Goal: Use online tool/utility: Utilize a website feature to perform a specific function

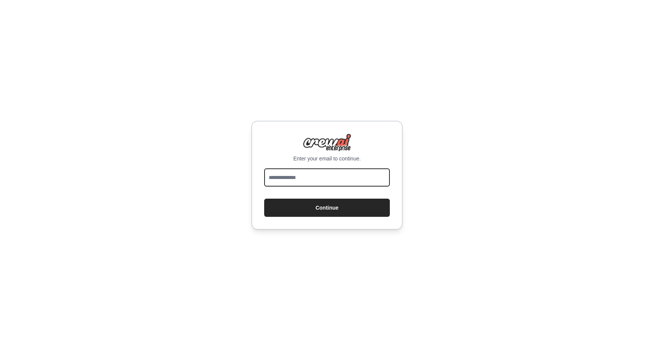
click at [308, 178] on input "email" at bounding box center [327, 178] width 126 height 18
type input "**********"
click at [264, 199] on button "Continue" at bounding box center [327, 208] width 126 height 18
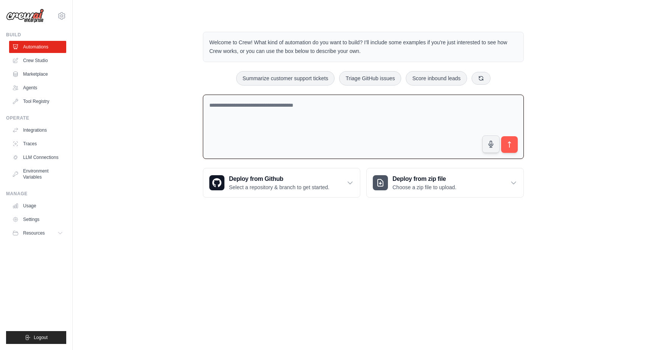
click at [298, 109] on textarea at bounding box center [363, 127] width 321 height 65
click at [278, 103] on textarea at bounding box center [363, 127] width 321 height 65
click at [206, 69] on div "Welcome to Crew! What kind of automation do you want to build? I'll include som…" at bounding box center [363, 115] width 339 height 190
click at [37, 55] on link "Crew Studio" at bounding box center [38, 61] width 57 height 12
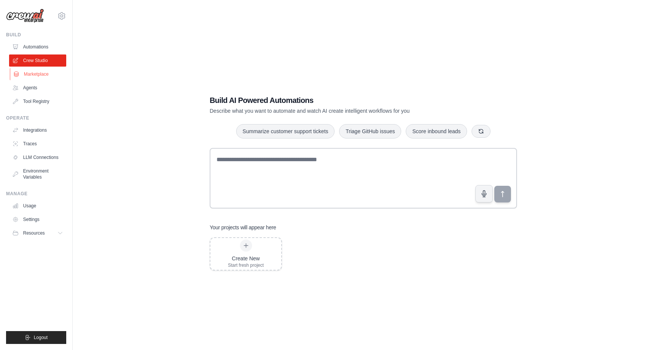
click at [40, 73] on link "Marketplace" at bounding box center [38, 74] width 57 height 12
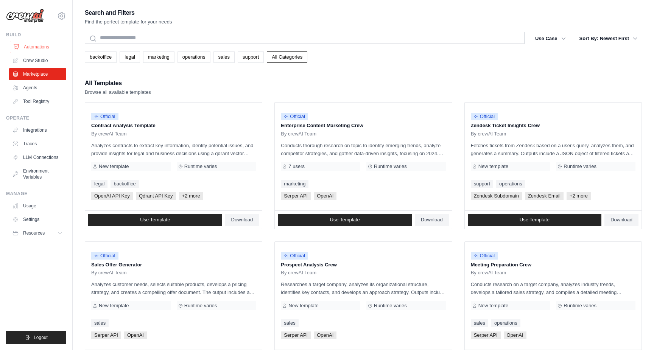
click at [39, 46] on link "Automations" at bounding box center [38, 47] width 57 height 12
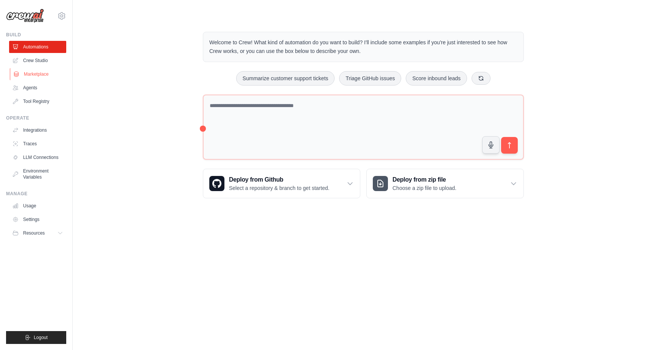
click at [41, 77] on link "Marketplace" at bounding box center [38, 74] width 57 height 12
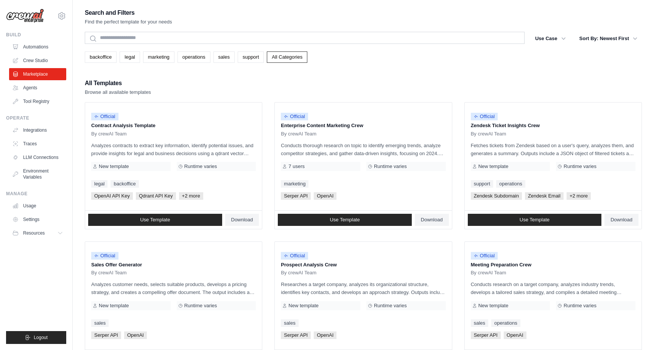
click at [28, 95] on ul "Automations Crew Studio Marketplace Agents Tool Registry" at bounding box center [37, 74] width 57 height 67
click at [36, 89] on link "Agents" at bounding box center [38, 88] width 57 height 12
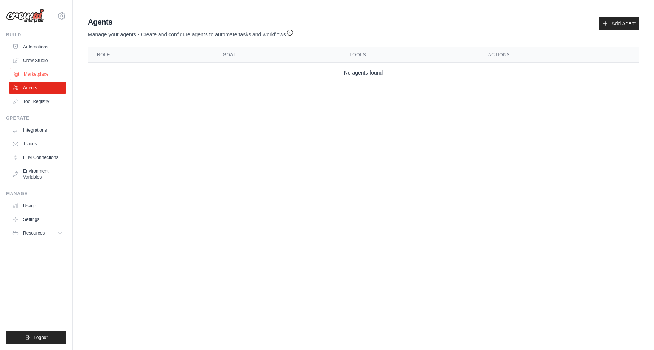
click at [38, 74] on link "Marketplace" at bounding box center [38, 74] width 57 height 12
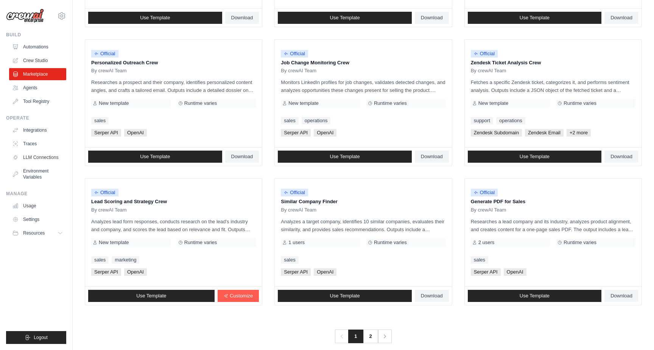
scroll to position [351, 0]
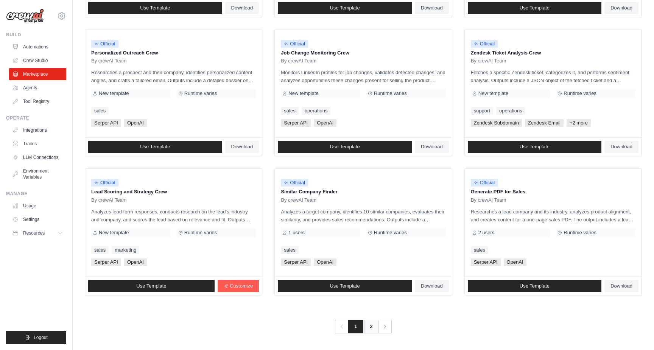
click at [371, 323] on link "2" at bounding box center [371, 327] width 15 height 14
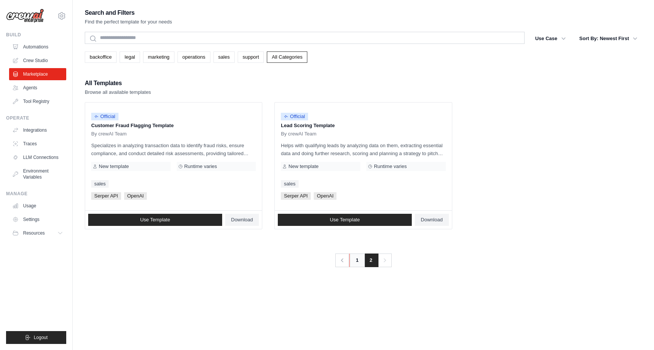
click at [361, 262] on link "1" at bounding box center [357, 261] width 15 height 14
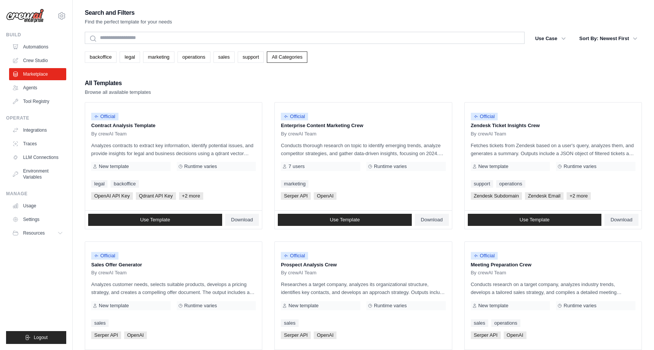
click at [27, 94] on ul "Automations Crew Studio Marketplace Agents Tool Registry" at bounding box center [37, 74] width 57 height 67
click at [35, 88] on link "Agents" at bounding box center [38, 88] width 57 height 12
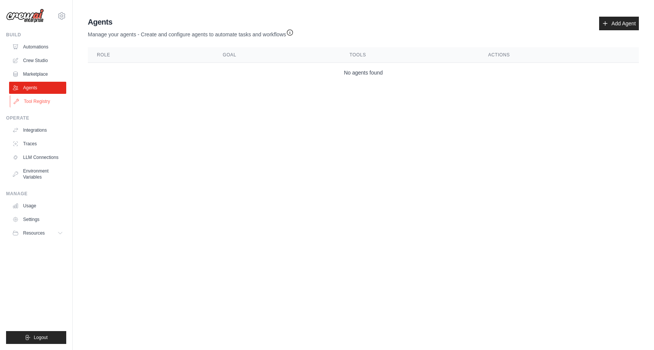
click at [41, 102] on link "Tool Registry" at bounding box center [38, 101] width 57 height 12
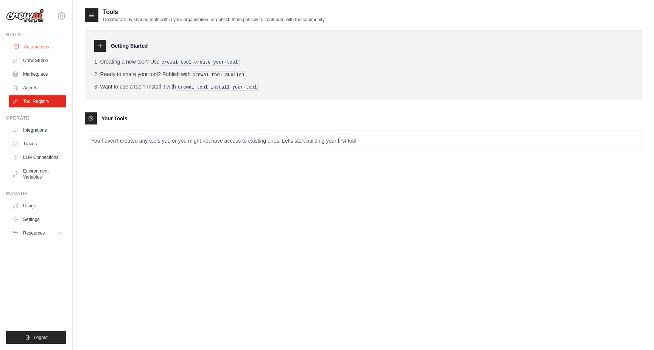
click at [39, 46] on link "Automations" at bounding box center [38, 47] width 57 height 12
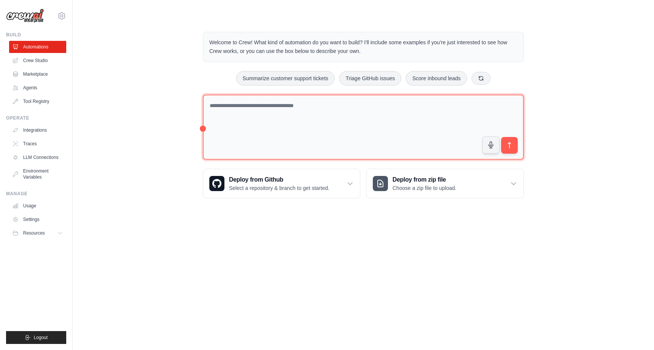
click at [268, 104] on textarea at bounding box center [363, 128] width 321 height 66
click at [203, 129] on textarea at bounding box center [363, 128] width 321 height 66
click at [268, 104] on textarea at bounding box center [363, 128] width 321 height 66
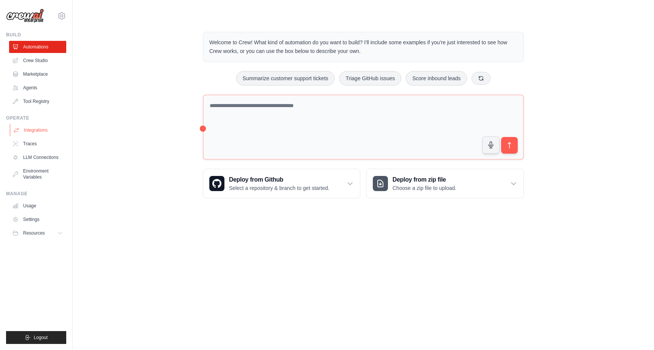
click at [36, 133] on link "Integrations" at bounding box center [38, 130] width 57 height 12
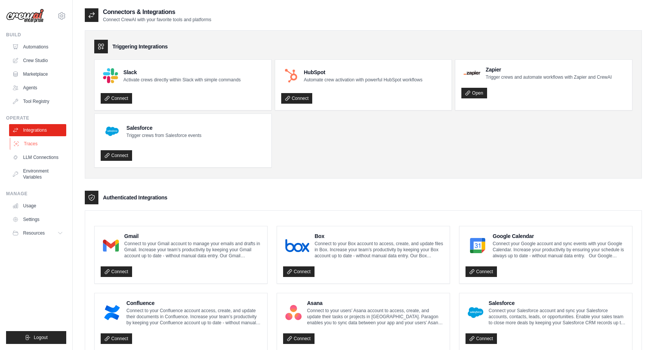
click at [34, 142] on link "Traces" at bounding box center [38, 144] width 57 height 12
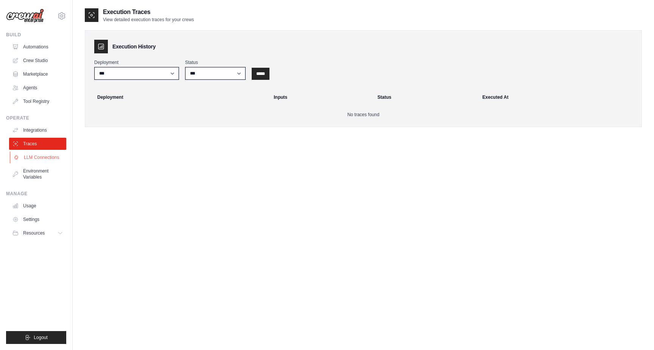
click at [36, 159] on link "LLM Connections" at bounding box center [38, 157] width 57 height 12
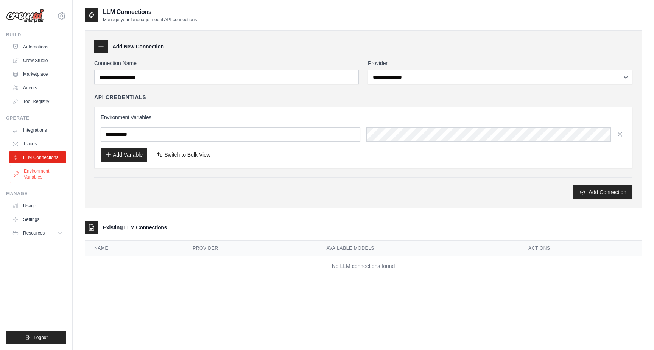
click at [35, 169] on link "Environment Variables" at bounding box center [38, 174] width 57 height 18
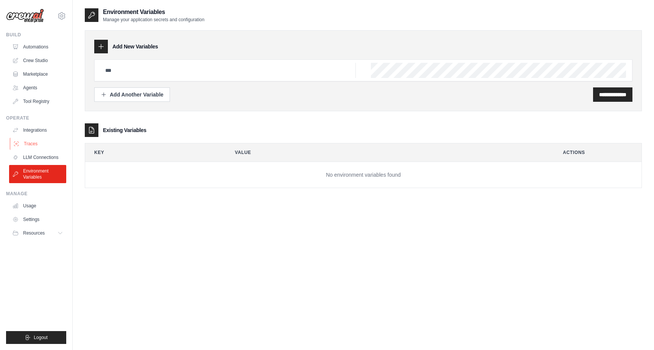
click at [39, 143] on link "Traces" at bounding box center [38, 144] width 57 height 12
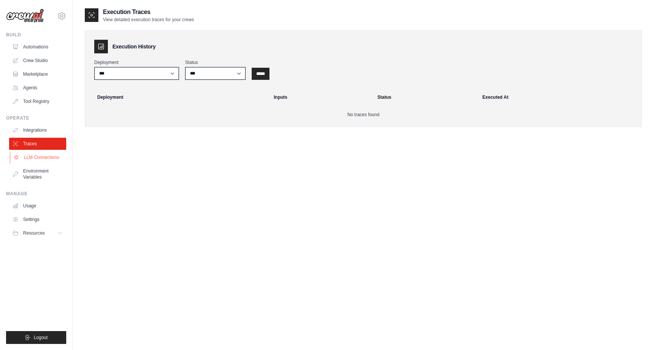
click at [34, 159] on link "LLM Connections" at bounding box center [38, 157] width 57 height 12
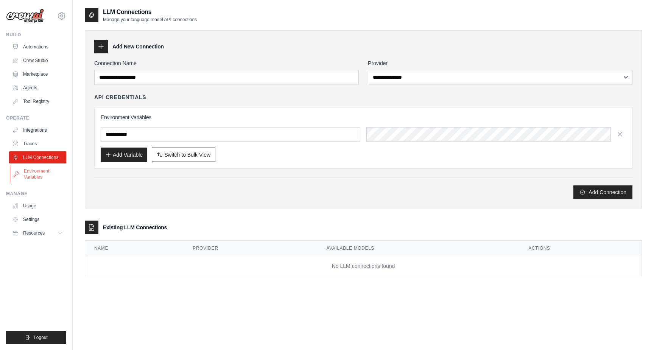
click at [26, 182] on link "Environment Variables" at bounding box center [38, 174] width 57 height 18
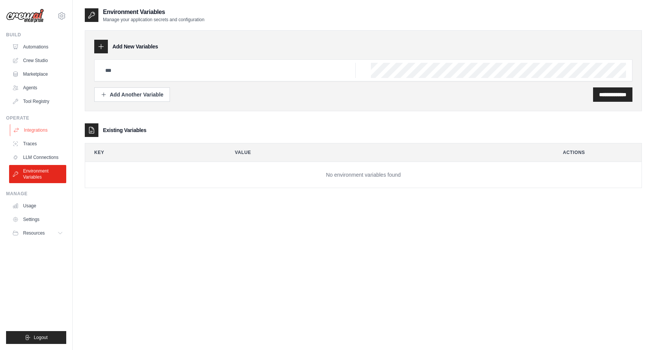
click at [38, 127] on link "Integrations" at bounding box center [38, 130] width 57 height 12
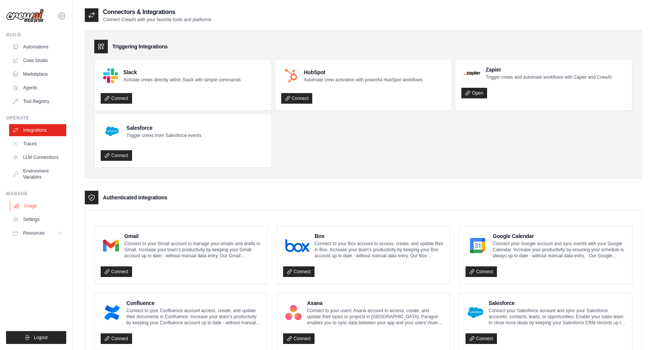
click at [33, 208] on link "Usage" at bounding box center [38, 206] width 57 height 12
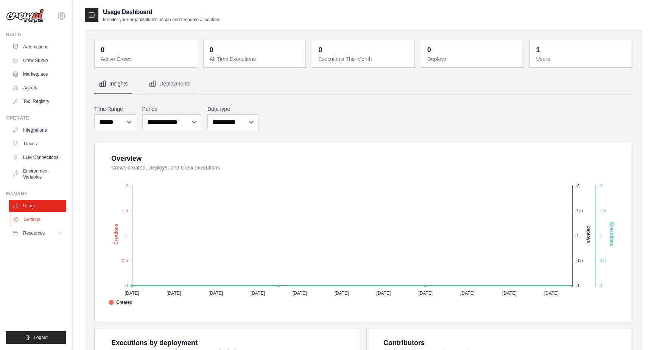
click at [34, 222] on link "Settings" at bounding box center [38, 220] width 57 height 12
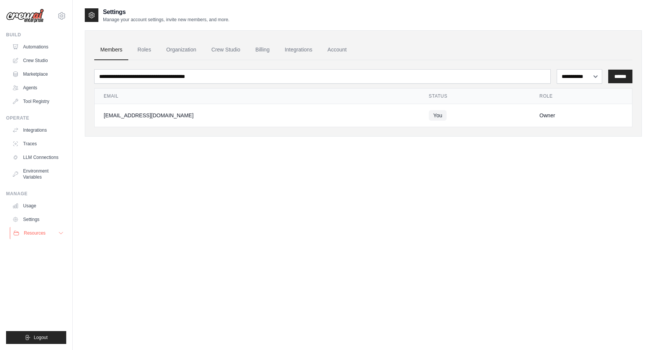
click at [34, 239] on button "Resources" at bounding box center [38, 233] width 57 height 12
click at [33, 250] on link "Documentation" at bounding box center [40, 246] width 53 height 11
click at [23, 204] on link "Usage" at bounding box center [38, 206] width 57 height 12
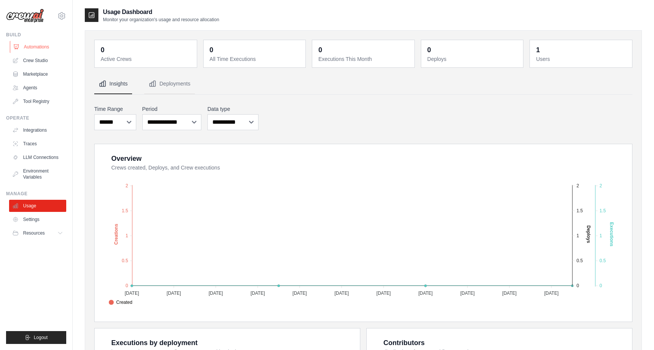
click at [41, 48] on link "Automations" at bounding box center [38, 47] width 57 height 12
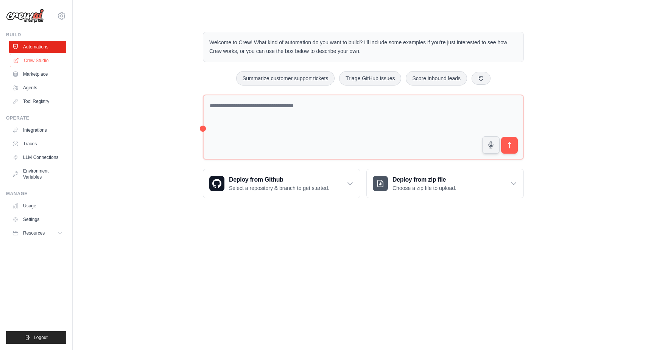
click at [35, 59] on link "Crew Studio" at bounding box center [38, 61] width 57 height 12
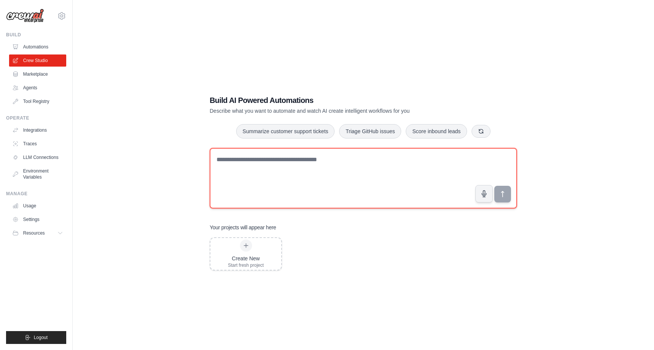
click at [286, 157] on textarea at bounding box center [364, 178] width 308 height 61
type textarea "*"
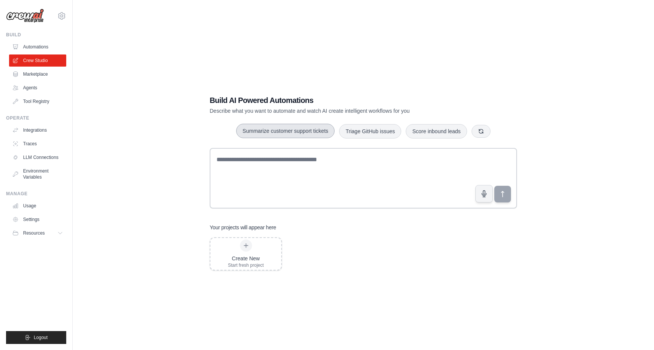
click at [300, 134] on button "Summarize customer support tickets" at bounding box center [285, 131] width 98 height 14
click at [499, 194] on icon "submit" at bounding box center [503, 194] width 8 height 8
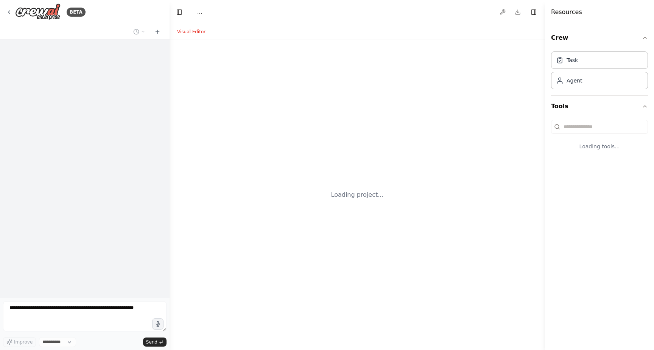
select select "****"
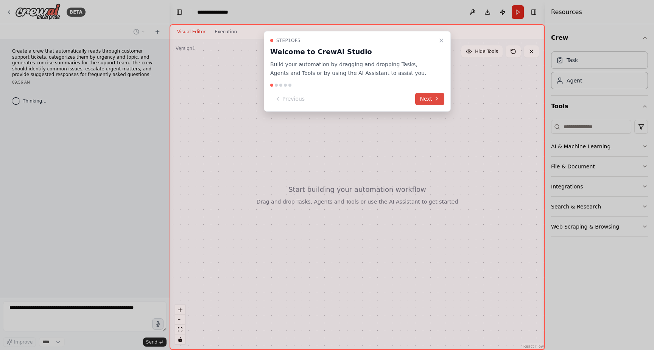
click at [429, 98] on button "Next" at bounding box center [429, 99] width 29 height 12
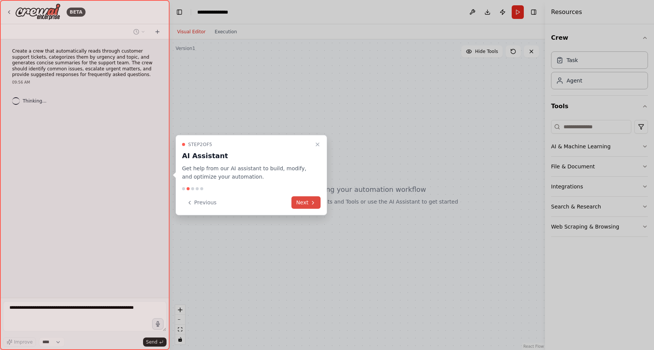
click at [306, 200] on button "Next" at bounding box center [306, 203] width 29 height 12
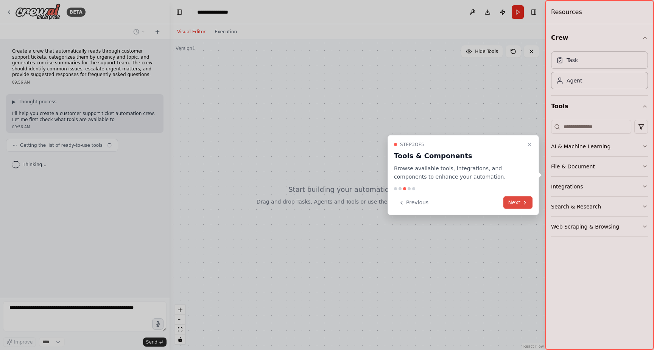
click at [516, 205] on button "Next" at bounding box center [518, 203] width 29 height 12
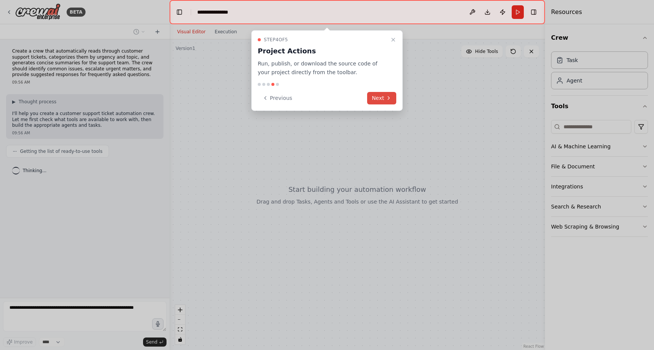
click at [373, 96] on button "Next" at bounding box center [381, 98] width 29 height 12
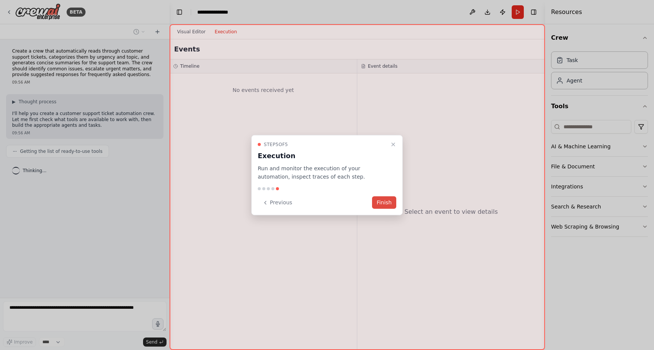
click at [387, 202] on button "Finish" at bounding box center [384, 203] width 24 height 12
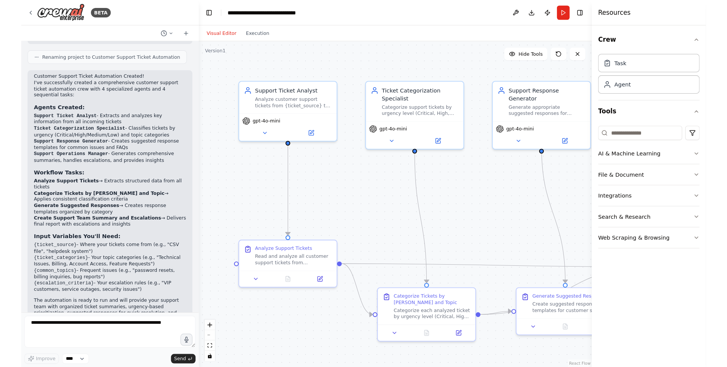
scroll to position [729, 0]
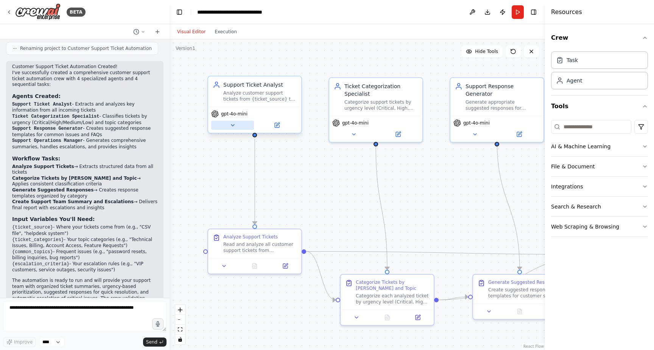
click at [233, 126] on icon at bounding box center [232, 126] width 3 height 2
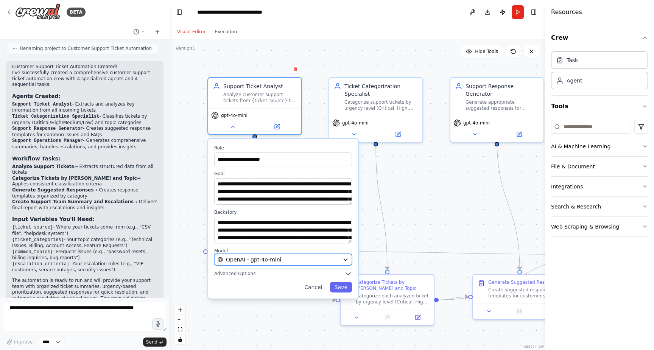
click at [295, 262] on div "OpenAI - gpt-4o-mini" at bounding box center [279, 260] width 122 height 8
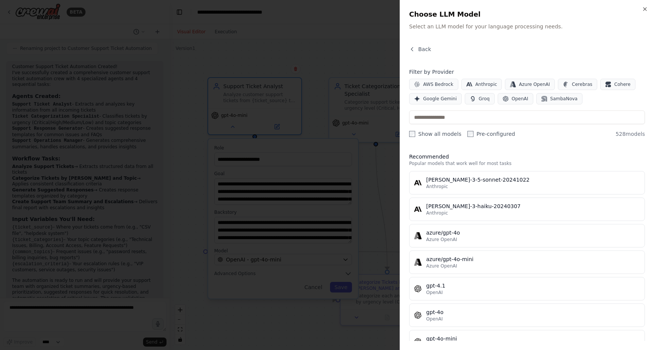
click at [645, 12] on div "Close Choose LLM Model Select an LLM model for your language processing needs. …" at bounding box center [527, 175] width 255 height 350
click at [645, 9] on icon "button" at bounding box center [645, 9] width 3 height 3
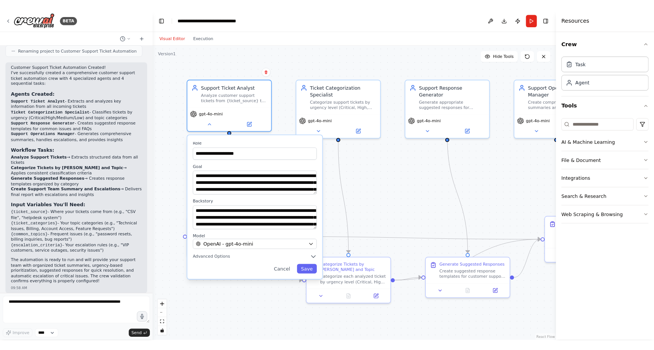
scroll to position [732, 0]
